Goal: Information Seeking & Learning: Learn about a topic

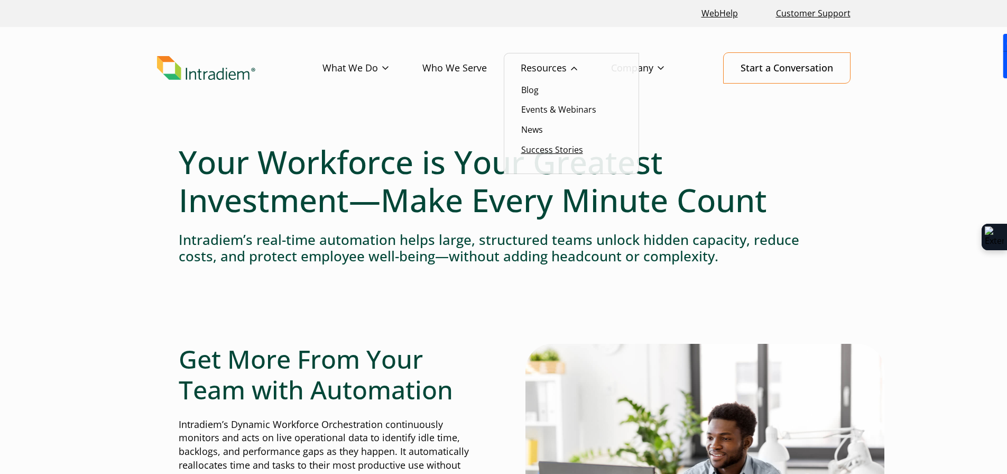
click at [562, 149] on link "Success Stories" at bounding box center [552, 150] width 62 height 12
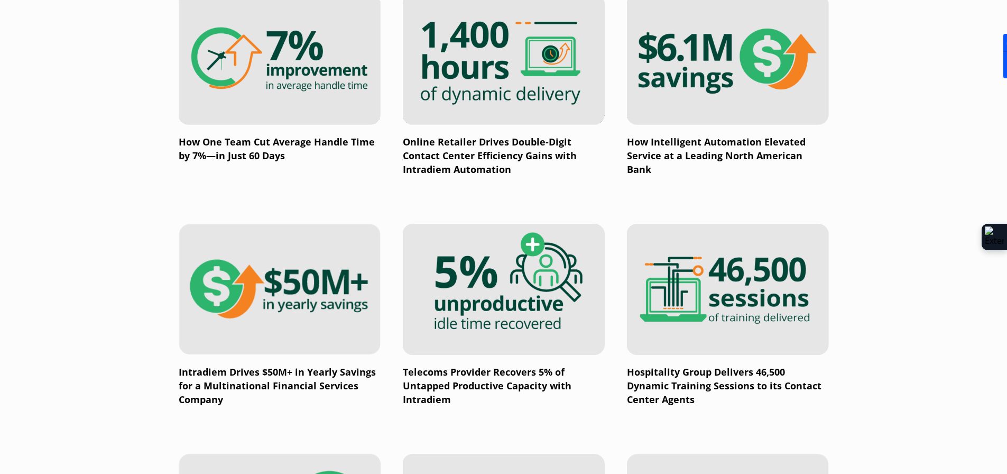
scroll to position [846, 0]
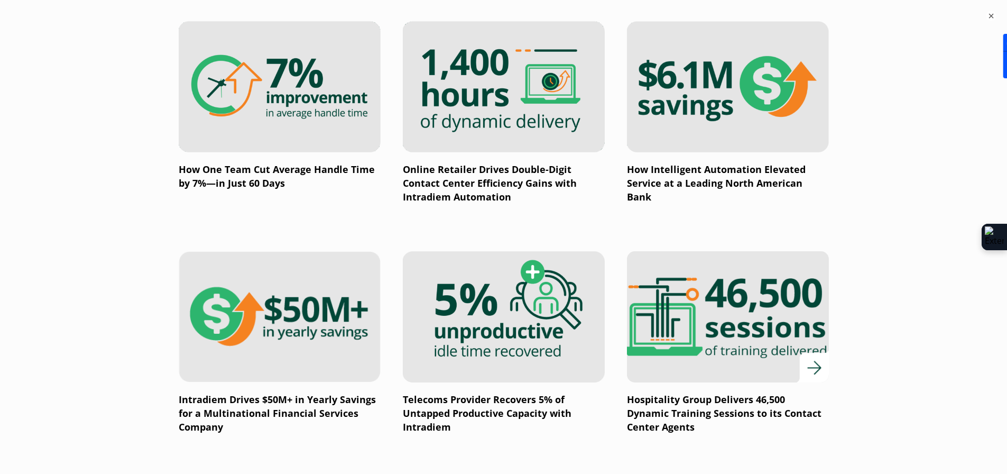
click at [729, 357] on img at bounding box center [727, 317] width 242 height 158
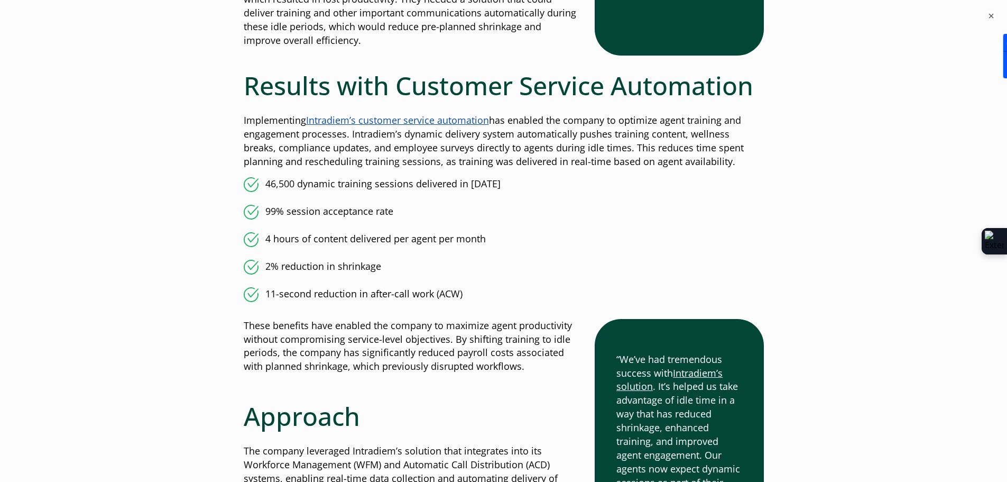
scroll to position [952, 0]
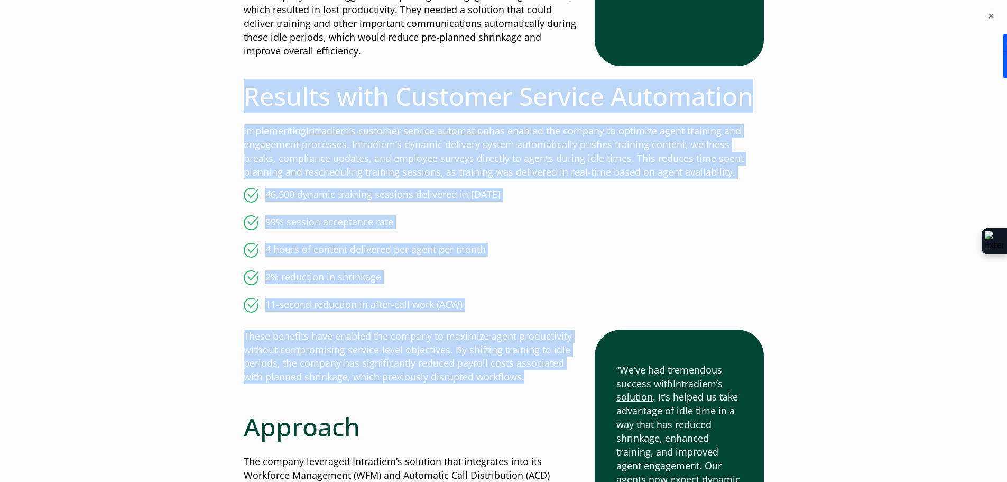
drag, startPoint x: 236, startPoint y: 91, endPoint x: 533, endPoint y: 377, distance: 412.1
click at [533, 377] on div "Hospitality Group Delivers 46,500 Dynamic Training Sessions to its Contact Cent…" at bounding box center [503, 231] width 761 height 2051
copy div "Results with Customer Service Automation Implementing Intradiem’s customer serv…"
